Goal: Task Accomplishment & Management: Complete application form

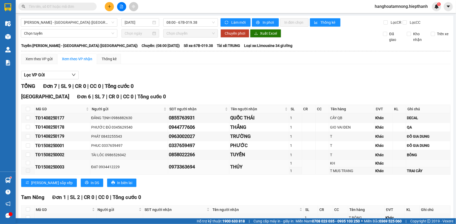
scroll to position [37, 0]
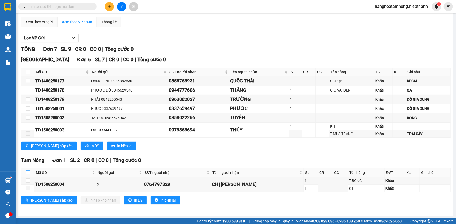
click at [27, 172] on input "checkbox" at bounding box center [28, 173] width 4 height 4
checkbox input "true"
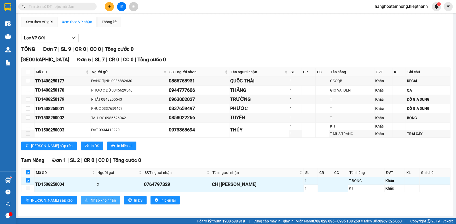
click at [91, 199] on span "Nhập kho nhận" at bounding box center [103, 201] width 25 height 6
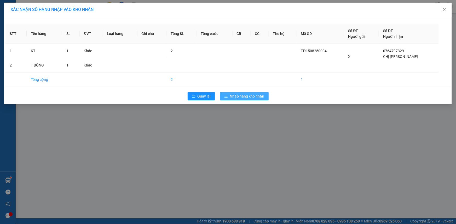
click at [253, 96] on span "Nhập hàng kho nhận" at bounding box center [247, 97] width 34 height 6
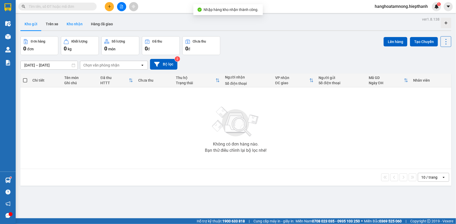
click at [81, 25] on button "Kho nhận" at bounding box center [74, 24] width 24 height 13
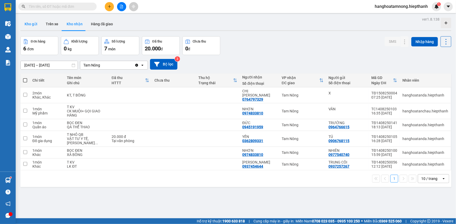
click at [37, 24] on button "Kho gửi" at bounding box center [30, 24] width 21 height 13
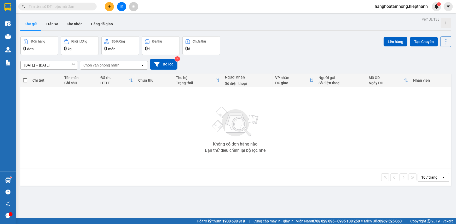
click at [111, 8] on icon "plus" at bounding box center [110, 7] width 4 height 4
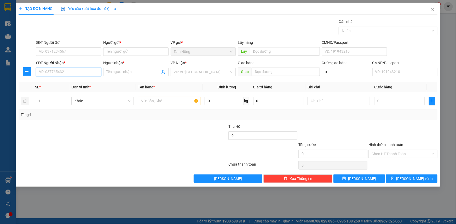
click at [77, 72] on input "SĐT Người Nhận *" at bounding box center [68, 72] width 65 height 8
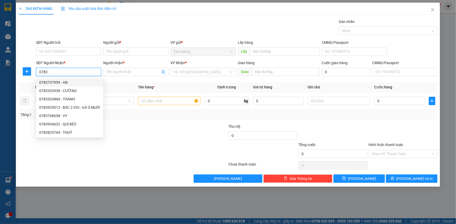
click at [68, 80] on div "0783737959 - AN" at bounding box center [69, 83] width 61 height 6
type input "0783737959"
type input "AN"
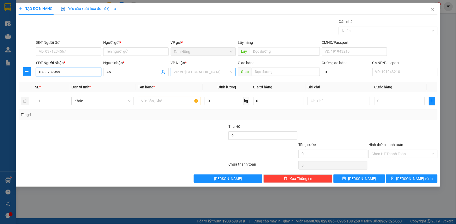
type input "0783737959"
click at [191, 73] on input "search" at bounding box center [201, 72] width 55 height 8
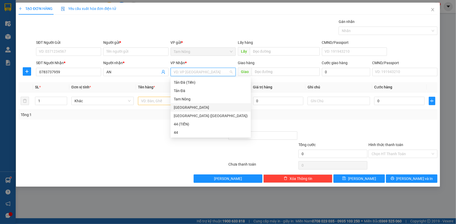
click at [184, 107] on div "[GEOGRAPHIC_DATA]" at bounding box center [211, 108] width 74 height 6
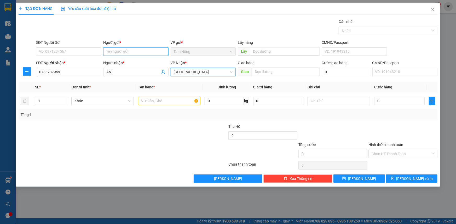
click at [122, 53] on input "Người gửi *" at bounding box center [135, 52] width 65 height 8
type input "HỒNG SON"
click at [166, 99] on input "text" at bounding box center [169, 101] width 62 height 8
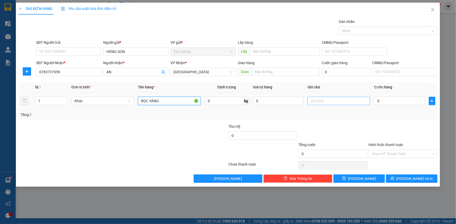
type input "BỌC VÀNG"
click at [337, 101] on input "text" at bounding box center [339, 101] width 62 height 8
type input "CHẢ"
click at [399, 99] on input "0" at bounding box center [399, 101] width 50 height 8
type input "2"
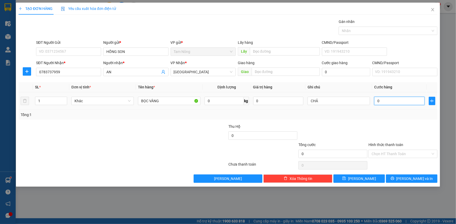
type input "2"
type input "20"
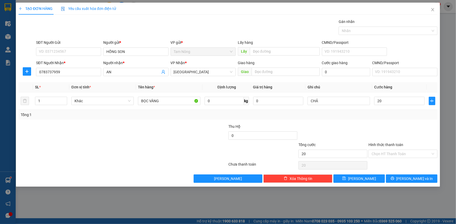
type input "20.000"
click at [329, 120] on div "Transit Pickup Surcharge Ids Transit Deliver Surcharge Ids Transit Deliver Surc…" at bounding box center [228, 101] width 419 height 164
click at [395, 146] on label "Hình thức thanh toán" at bounding box center [385, 145] width 35 height 4
click at [395, 150] on input "Hình thức thanh toán" at bounding box center [401, 154] width 59 height 8
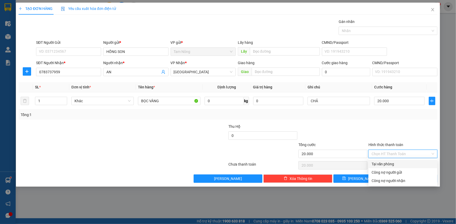
click at [393, 153] on input "Hình thức thanh toán" at bounding box center [401, 154] width 59 height 8
click at [385, 163] on div "Tại văn phòng" at bounding box center [403, 164] width 63 height 6
type input "0"
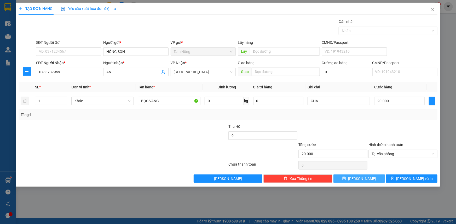
click at [366, 177] on button "[PERSON_NAME]" at bounding box center [358, 179] width 51 height 8
type input "0"
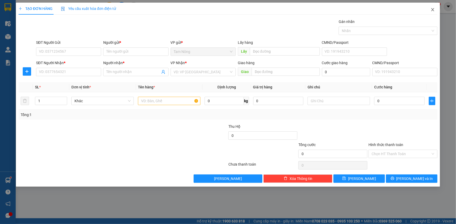
click at [434, 10] on icon "close" at bounding box center [433, 10] width 4 height 4
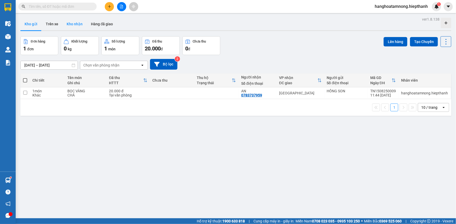
click at [71, 23] on button "Kho nhận" at bounding box center [74, 24] width 24 height 13
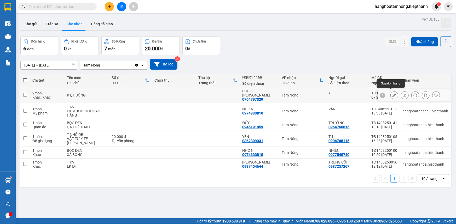
click at [392, 94] on icon at bounding box center [394, 96] width 4 height 4
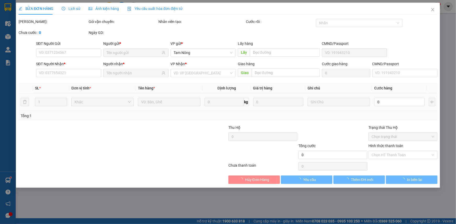
type input "X"
type input "0764797329"
type input "CHỊ [PERSON_NAME]"
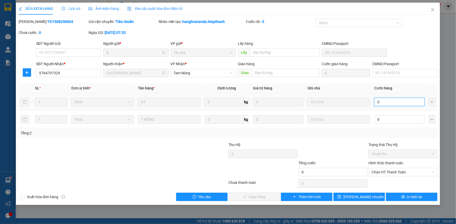
click at [387, 103] on input "0" at bounding box center [399, 102] width 50 height 8
type input "5"
type input "50"
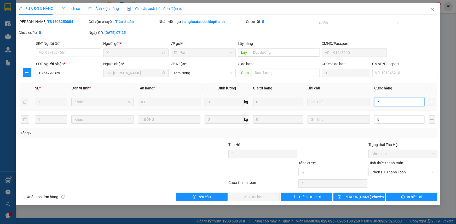
type input "50"
click at [384, 104] on input "50" at bounding box center [399, 102] width 50 height 8
type input "2"
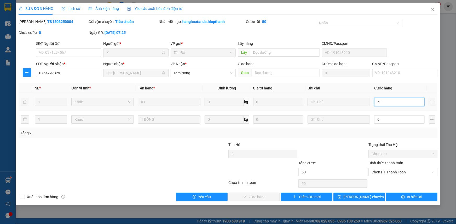
type input "2"
type input "20"
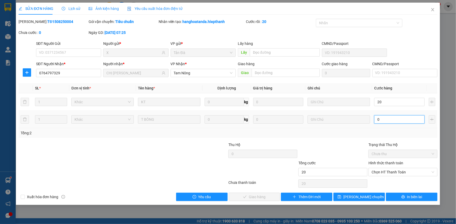
type input "20.000"
click at [408, 120] on input "0" at bounding box center [399, 119] width 50 height 8
type input "20.005"
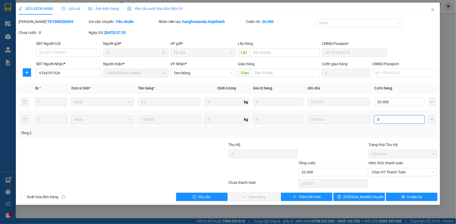
type input "20.005"
type input "5"
type input "20.050"
type input "50"
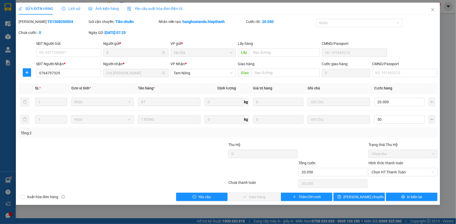
type input "70.000"
type input "50.000"
click at [319, 144] on div at bounding box center [333, 151] width 70 height 18
click at [393, 172] on span "Chọn HT Thanh Toán" at bounding box center [403, 173] width 63 height 8
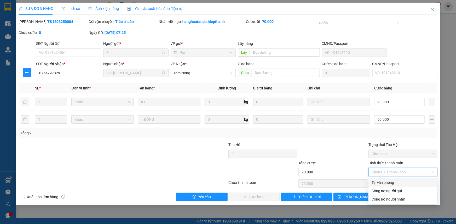
click at [385, 179] on div "Tại văn phòng" at bounding box center [402, 183] width 69 height 8
type input "0"
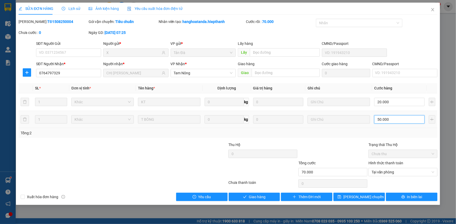
click at [398, 121] on input "50.000" at bounding box center [399, 119] width 50 height 8
type input "20.004"
type input "4"
type input "20.040"
type input "40"
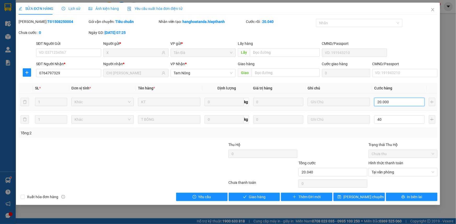
type input "60.000"
type input "40.000"
click at [383, 103] on input "20.000" at bounding box center [399, 102] width 50 height 8
type input "40.003"
type input "3"
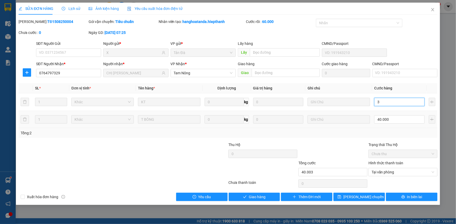
type input "40.030"
type input "30"
type input "70.000"
type input "30.000"
click at [353, 149] on div at bounding box center [333, 151] width 70 height 18
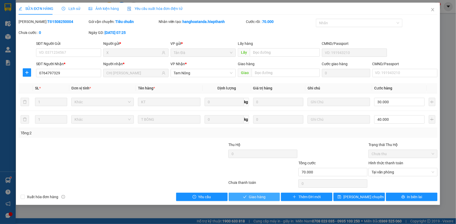
click at [243, 195] on button "Giao hàng" at bounding box center [254, 197] width 51 height 8
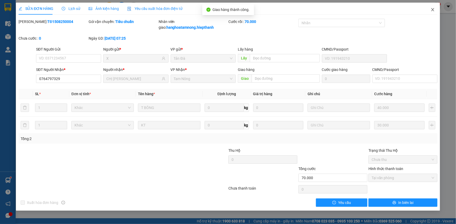
click at [435, 9] on span "Close" at bounding box center [432, 10] width 15 height 15
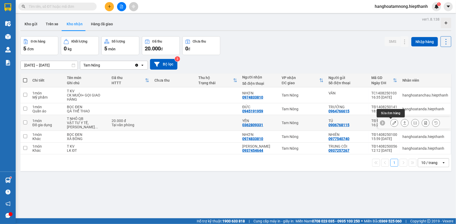
click at [391, 124] on button at bounding box center [394, 123] width 7 height 9
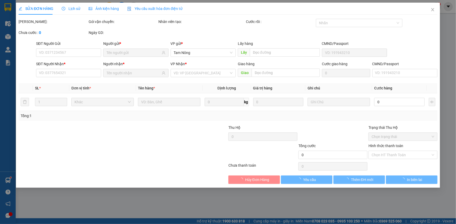
type input "0906768115"
type input "TÚ"
type input "0362809331"
type input "YẾN"
type input "20.000"
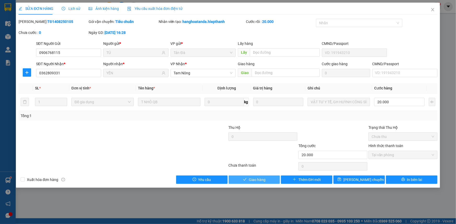
click at [241, 177] on button "Giao hàng" at bounding box center [254, 180] width 51 height 8
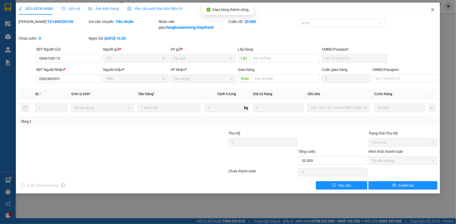
click at [435, 8] on span "Close" at bounding box center [432, 10] width 15 height 15
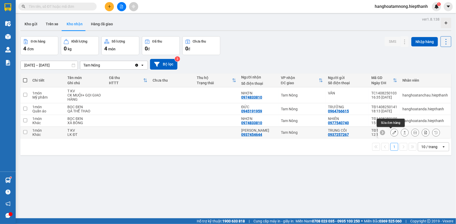
click at [391, 132] on button at bounding box center [394, 132] width 7 height 9
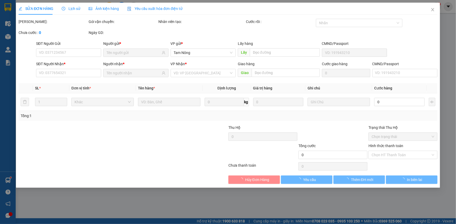
type input "0937257267"
type input "TRUNG CÔI"
type input "0937454644"
type input "[PERSON_NAME]"
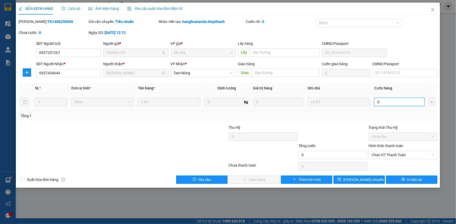
click at [390, 105] on input "0" at bounding box center [399, 102] width 50 height 8
type input "2"
type input "20"
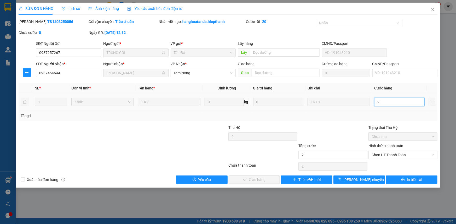
type input "20"
click at [395, 154] on span "Chọn HT Thanh Toán" at bounding box center [403, 155] width 63 height 8
type input "20"
type input "20.000"
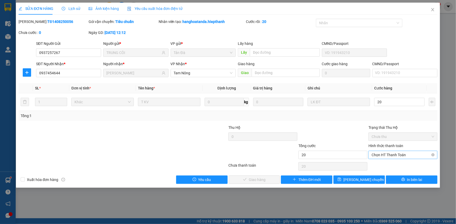
type input "20.000"
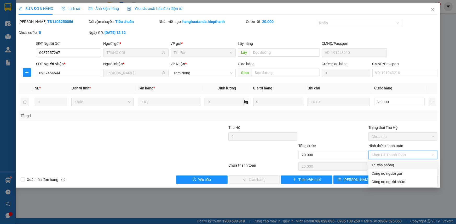
drag, startPoint x: 389, startPoint y: 164, endPoint x: 355, endPoint y: 164, distance: 34.0
click at [389, 164] on div "Tại văn phòng" at bounding box center [403, 166] width 63 height 6
type input "0"
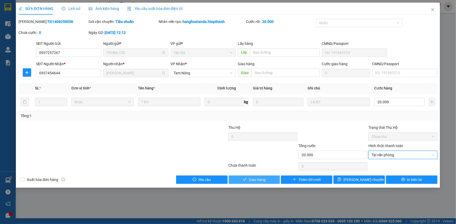
click at [247, 178] on button "Giao hàng" at bounding box center [254, 180] width 51 height 8
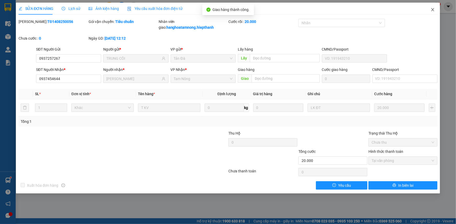
click at [435, 8] on span "Close" at bounding box center [432, 10] width 15 height 15
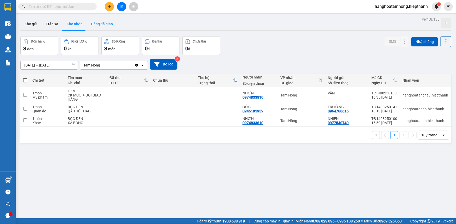
click at [96, 25] on button "Hàng đã giao" at bounding box center [102, 24] width 30 height 13
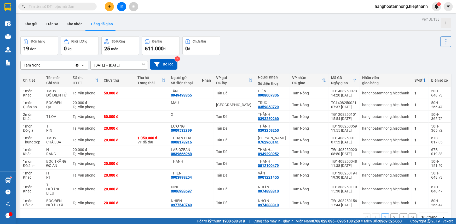
click at [120, 65] on input "[DATE] – [DATE]" at bounding box center [119, 65] width 57 height 8
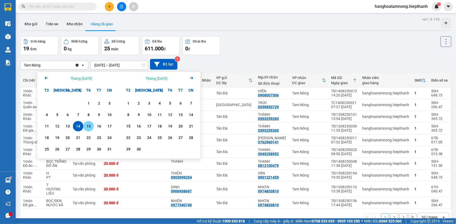
click at [86, 125] on div "15" at bounding box center [88, 126] width 7 height 6
click at [87, 125] on div "15" at bounding box center [88, 126] width 7 height 6
type input "[DATE] – [DATE]"
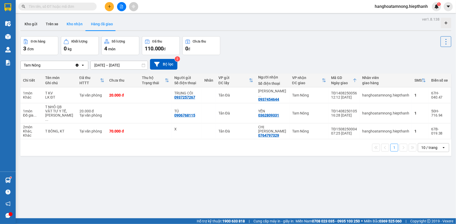
click at [72, 22] on button "Kho nhận" at bounding box center [74, 24] width 24 height 13
